Goal: Transaction & Acquisition: Obtain resource

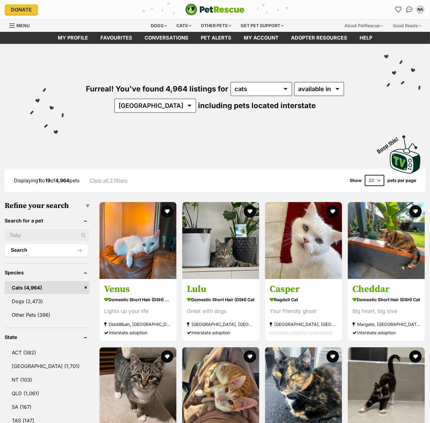
click at [377, 178] on select "20 40 60" at bounding box center [374, 180] width 19 height 11
select select "60"
click at [365, 175] on select "20 40 60" at bounding box center [374, 180] width 19 height 11
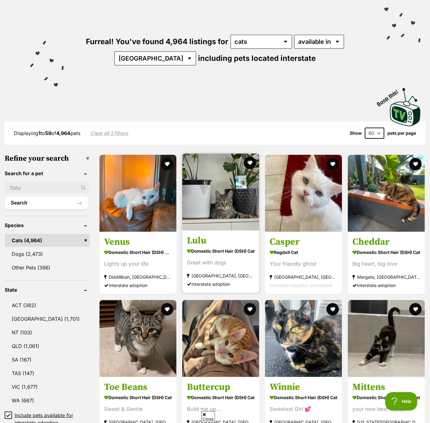
scroll to position [81, 0]
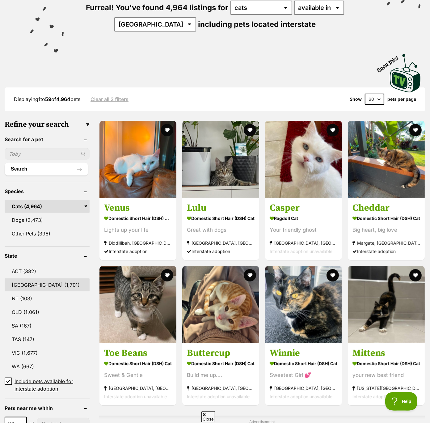
click at [16, 284] on link "[GEOGRAPHIC_DATA] (1,701)" at bounding box center [47, 284] width 85 height 13
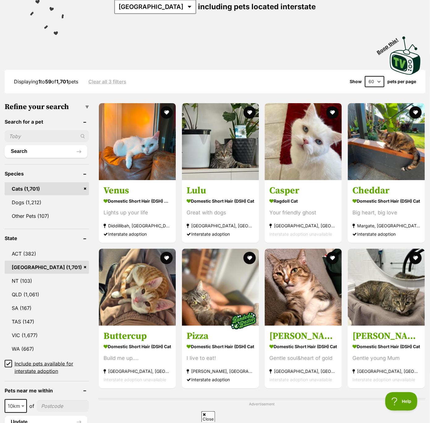
click at [9, 363] on icon at bounding box center [8, 363] width 4 height 4
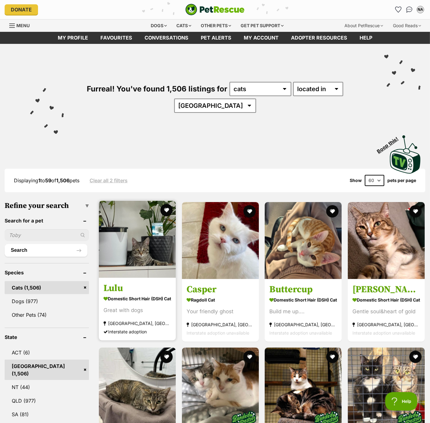
scroll to position [1, 0]
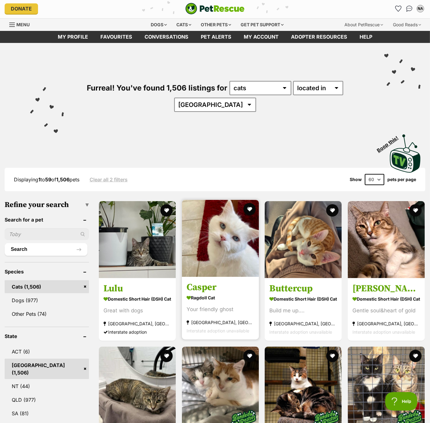
click at [241, 215] on img at bounding box center [220, 238] width 77 height 77
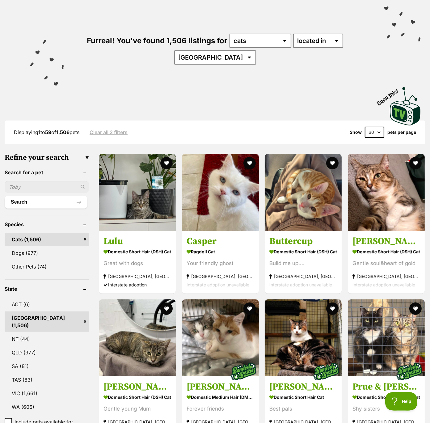
scroll to position [0, 0]
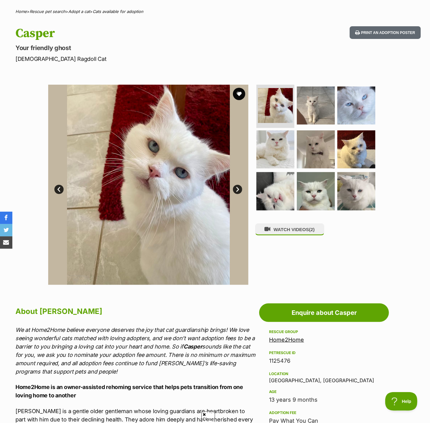
scroll to position [50, 0]
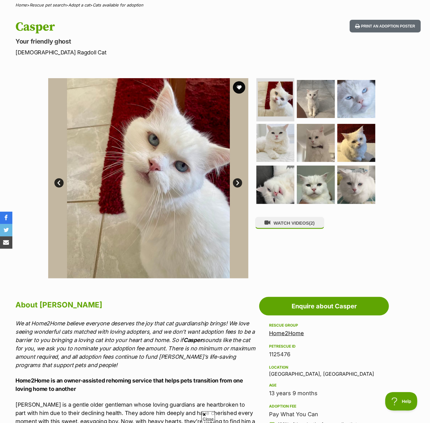
click at [241, 181] on link "Next" at bounding box center [237, 182] width 9 height 9
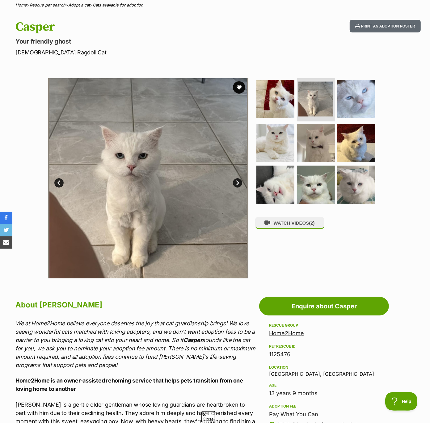
click at [241, 181] on link "Next" at bounding box center [237, 182] width 9 height 9
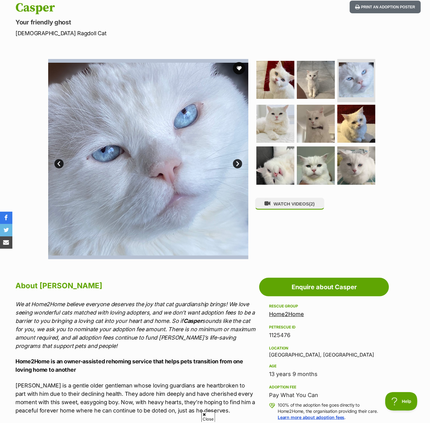
scroll to position [65, 0]
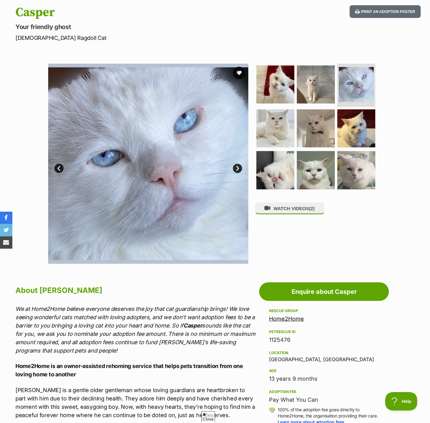
click at [237, 169] on link "Next" at bounding box center [237, 168] width 9 height 9
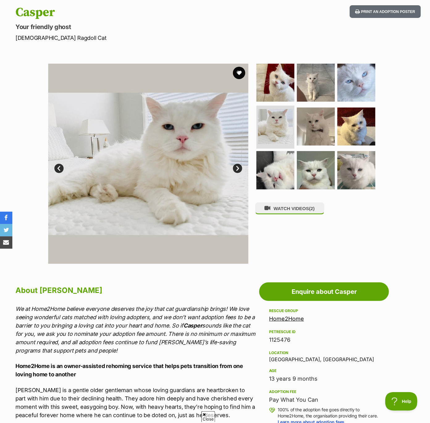
click at [237, 169] on link "Next" at bounding box center [237, 168] width 9 height 9
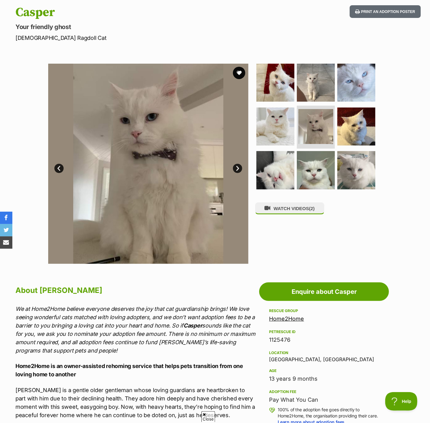
click at [237, 169] on link "Next" at bounding box center [237, 168] width 9 height 9
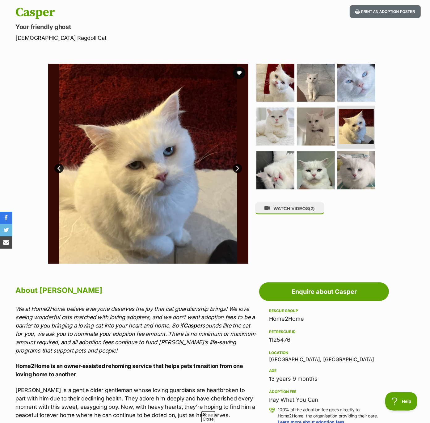
click at [237, 169] on link "Next" at bounding box center [237, 168] width 9 height 9
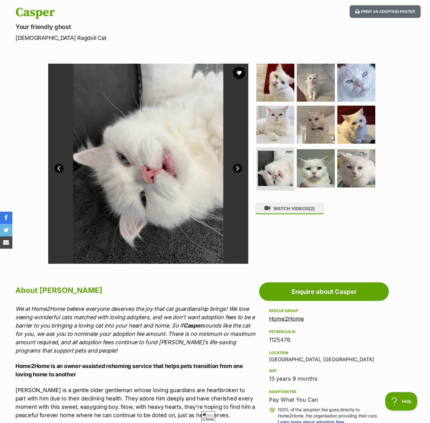
click at [236, 169] on link "Next" at bounding box center [237, 168] width 9 height 9
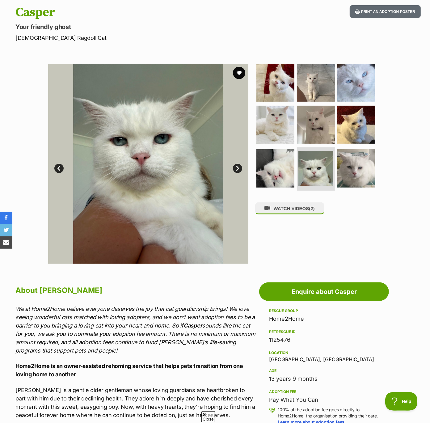
click at [236, 169] on link "Next" at bounding box center [237, 168] width 9 height 9
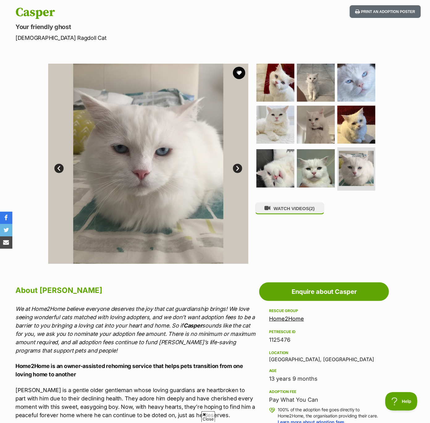
click at [236, 169] on link "Next" at bounding box center [237, 168] width 9 height 9
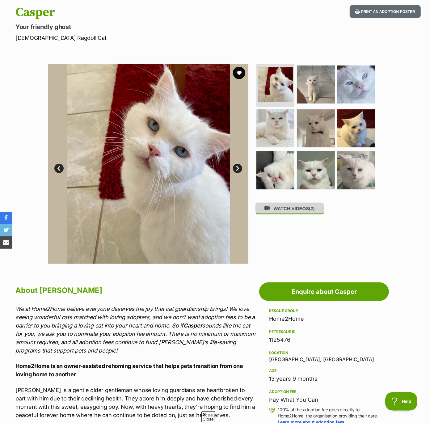
click at [299, 211] on button "WATCH VIDEOS (2)" at bounding box center [289, 208] width 69 height 12
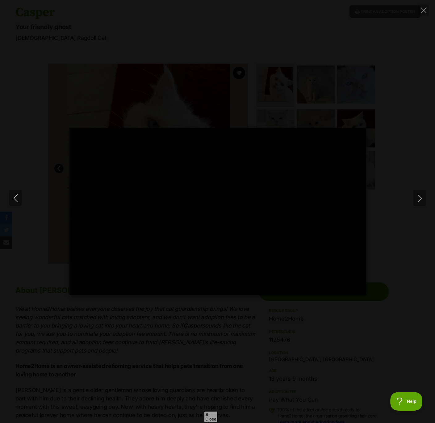
type input "100"
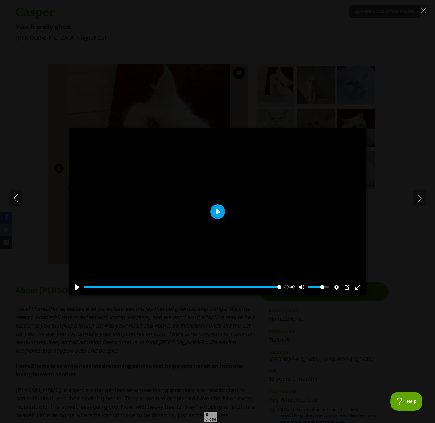
click at [420, 190] on div "Pause Play % buffered 00:00 00:00 Unmute Mute Disable captions Enable captions …" at bounding box center [217, 211] width 435 height 167
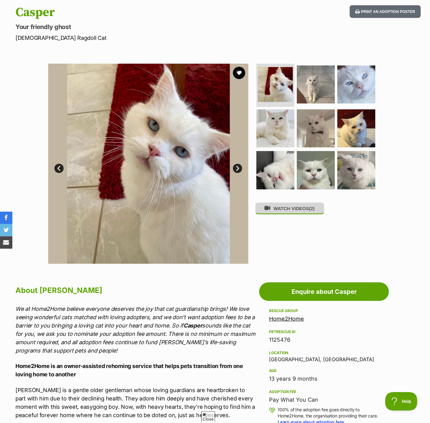
click at [301, 211] on button "WATCH VIDEOS (2)" at bounding box center [289, 208] width 69 height 12
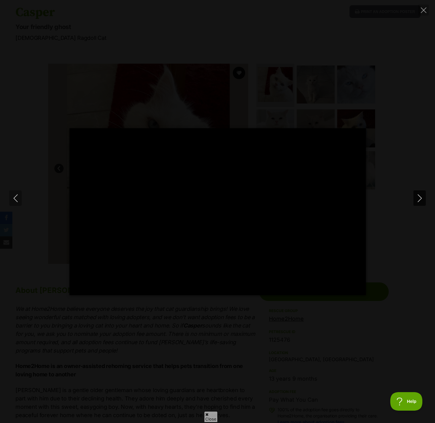
click at [417, 197] on icon "Next" at bounding box center [420, 198] width 8 height 8
type input "67.3"
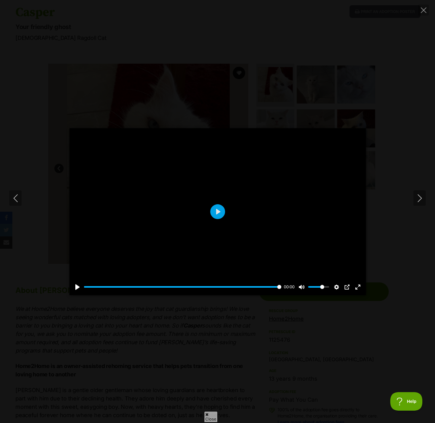
click at [339, 188] on div at bounding box center [217, 211] width 296 height 167
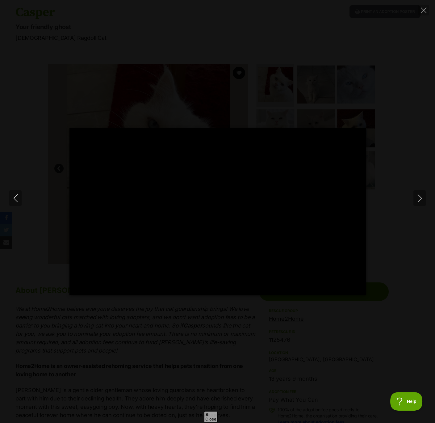
click at [390, 175] on div "Pause Play % buffered 00:01 -00:00 Unmute Mute Disable captions Enable captions…" at bounding box center [217, 211] width 435 height 167
type input "79.89"
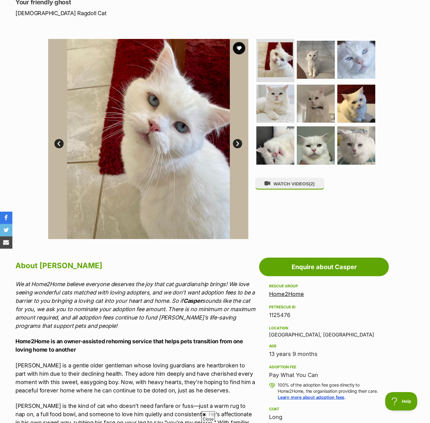
scroll to position [106, 0]
